Goal: Information Seeking & Learning: Understand process/instructions

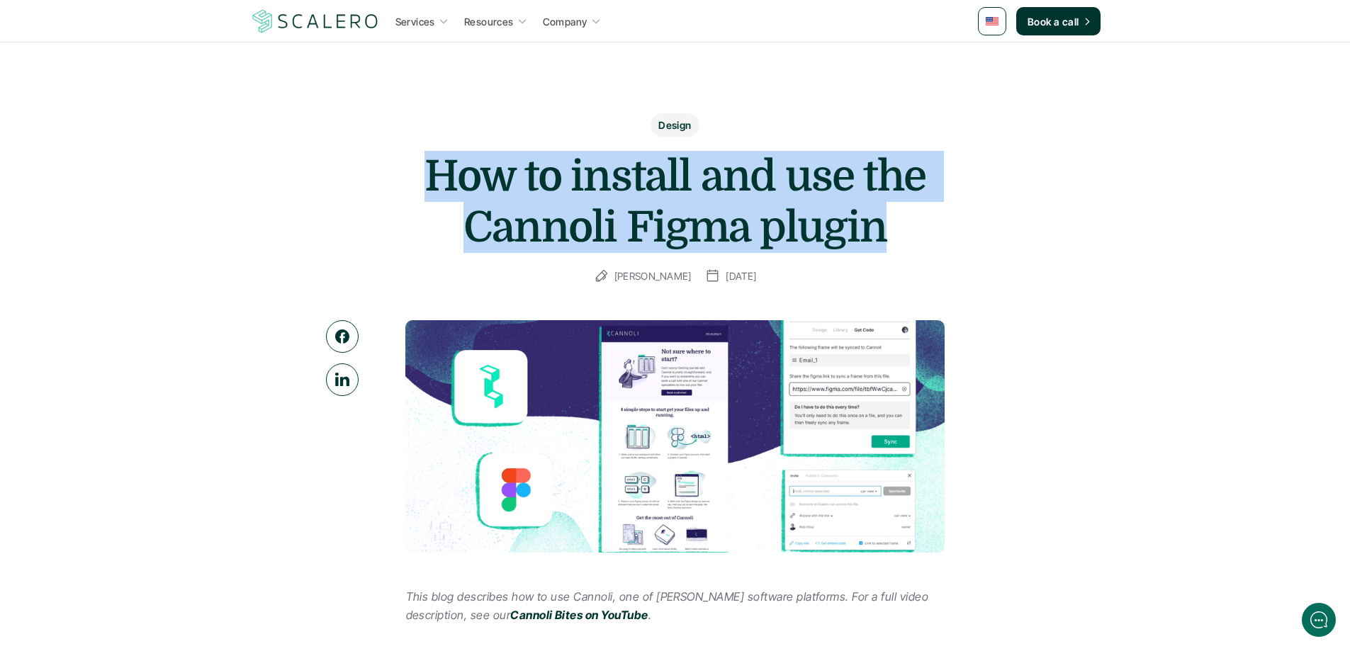
drag, startPoint x: 424, startPoint y: 170, endPoint x: 897, endPoint y: 237, distance: 478.0
click at [883, 210] on h1 "How to install and use the Cannoli Figma plugin" at bounding box center [675, 202] width 567 height 102
click at [897, 237] on h1 "How to install and use the Cannoli Figma plugin" at bounding box center [675, 202] width 567 height 102
drag, startPoint x: 880, startPoint y: 233, endPoint x: 431, endPoint y: 167, distance: 453.3
click at [431, 167] on h1 "How to install and use the Cannoli Figma plugin" at bounding box center [675, 202] width 567 height 102
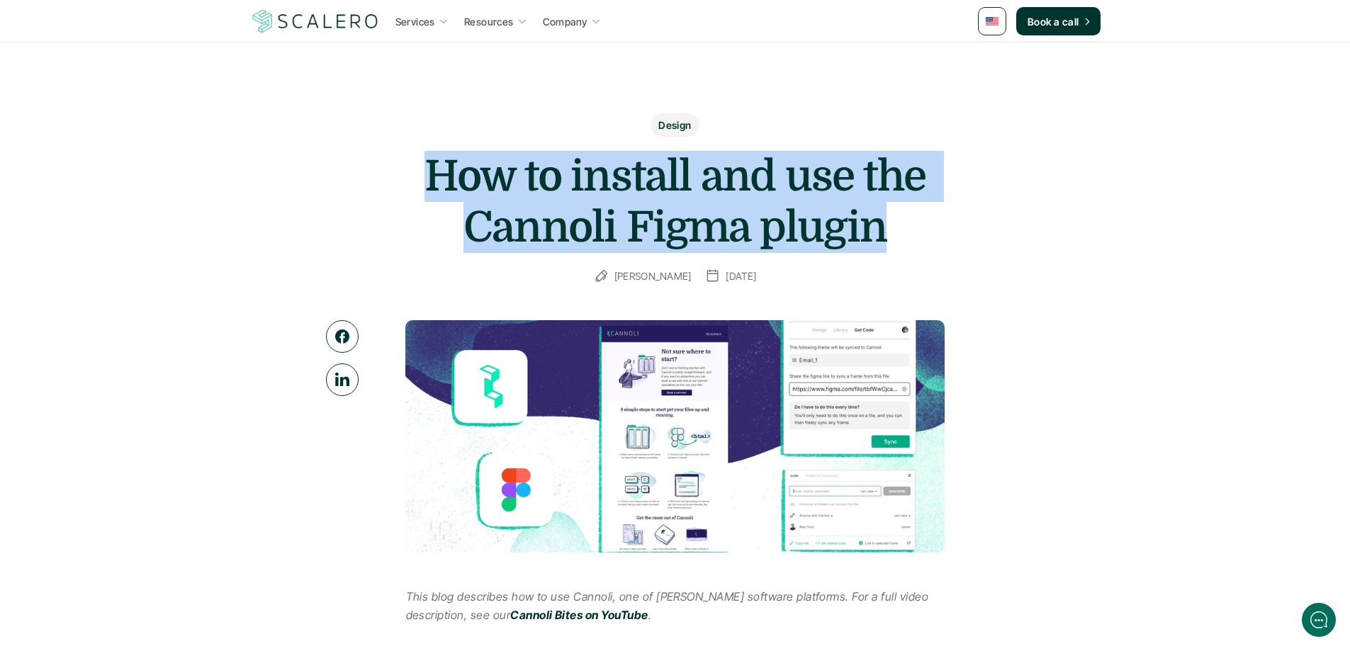
click at [435, 179] on h1 "How to install and use the Cannoli Figma plugin" at bounding box center [675, 202] width 567 height 102
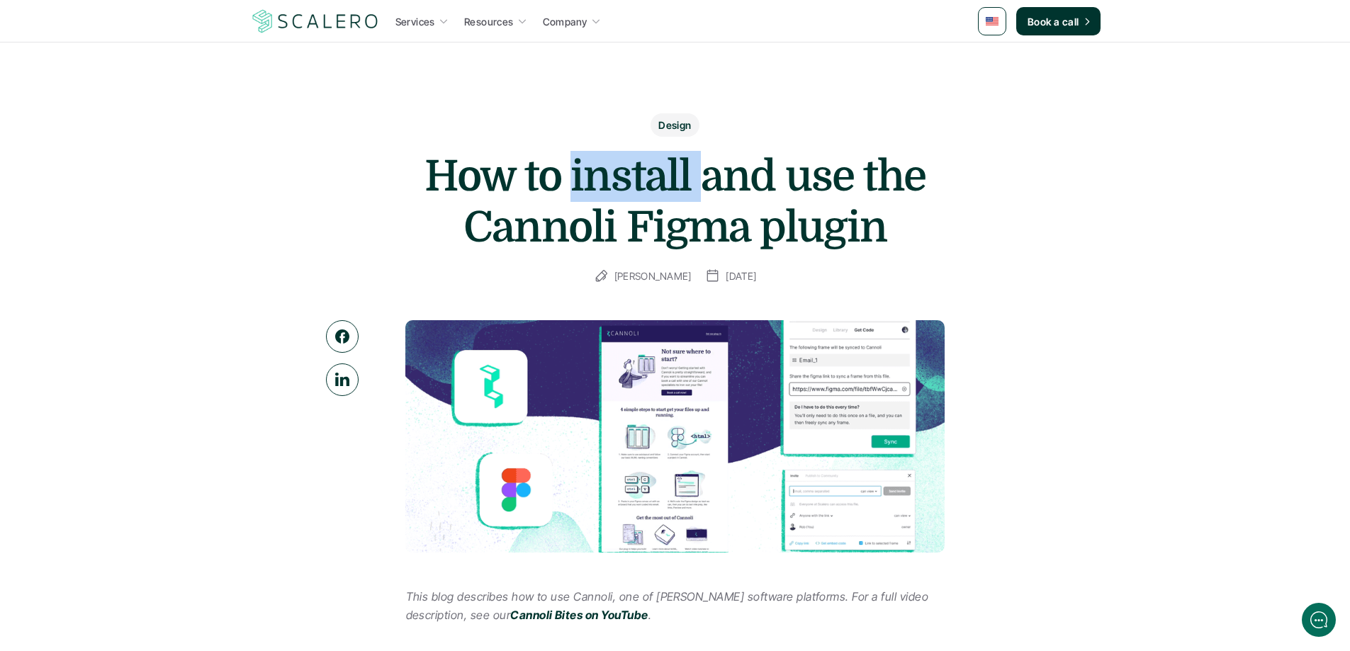
drag, startPoint x: 577, startPoint y: 174, endPoint x: 704, endPoint y: 174, distance: 126.8
click at [704, 174] on h1 "How to install and use the Cannoli Figma plugin" at bounding box center [675, 202] width 567 height 102
click at [810, 185] on h1 "How to install and use the Cannoli Figma plugin" at bounding box center [675, 202] width 567 height 102
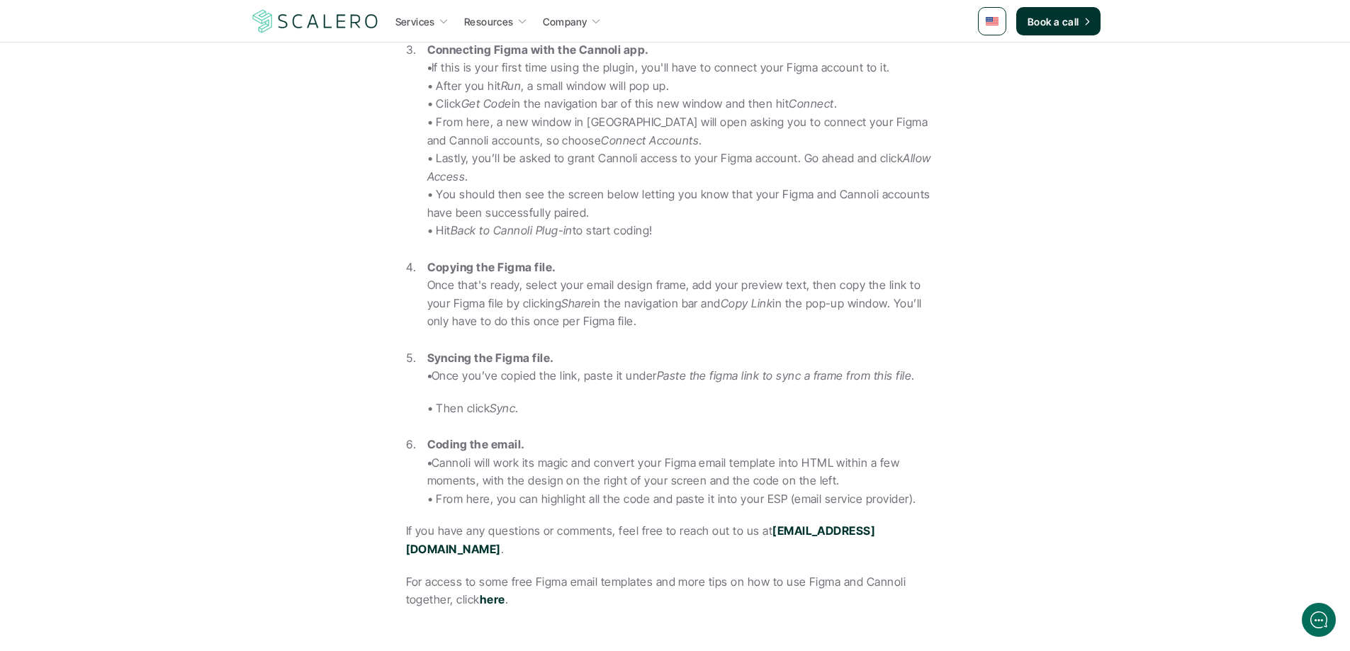
scroll to position [992, 0]
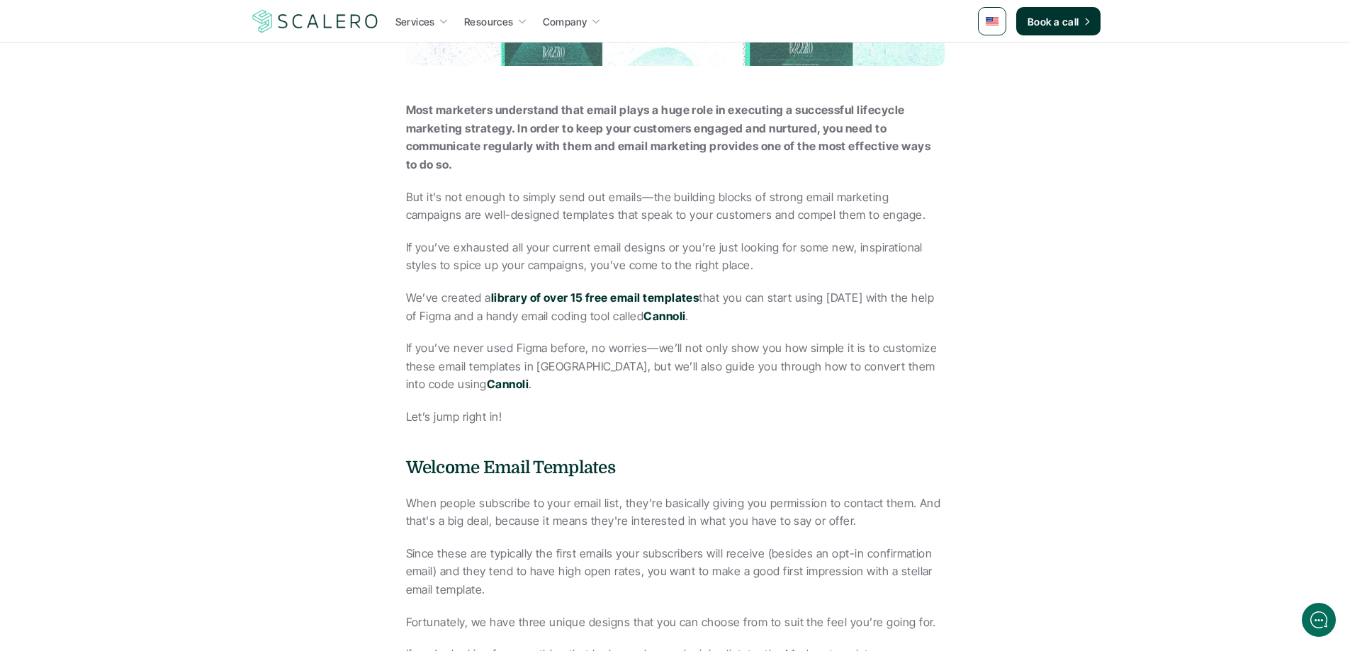
scroll to position [567, 0]
